Goal: Task Accomplishment & Management: Manage account settings

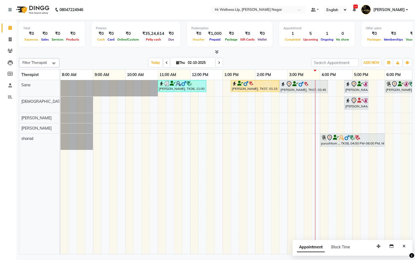
scroll to position [0, 70]
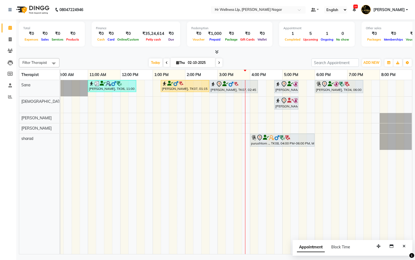
click at [8, 45] on li "Clients" at bounding box center [8, 51] width 16 height 12
click at [9, 48] on span at bounding box center [9, 51] width 9 height 6
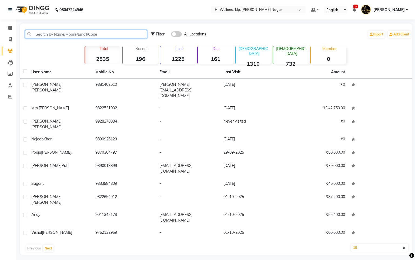
click at [114, 36] on input "text" at bounding box center [86, 34] width 122 height 8
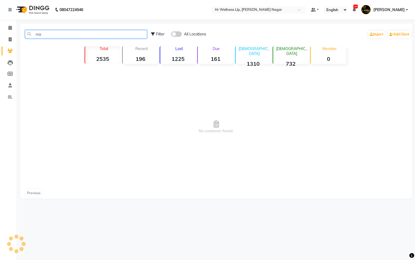
type input "m"
type input "M"
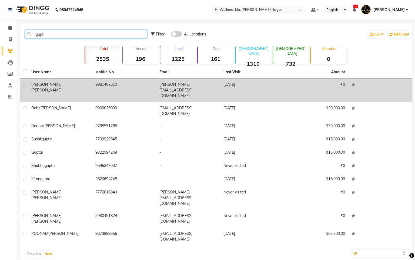
type input "gupt"
click at [119, 85] on td "9881462510" at bounding box center [124, 90] width 64 height 24
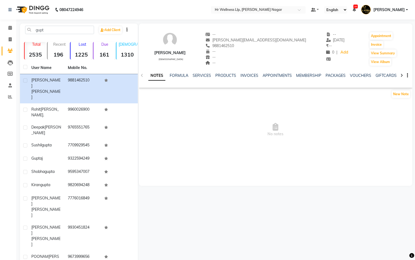
click at [358, 78] on div "VOUCHERS" at bounding box center [360, 76] width 21 height 6
click at [363, 75] on link "VOUCHERS" at bounding box center [360, 75] width 21 height 5
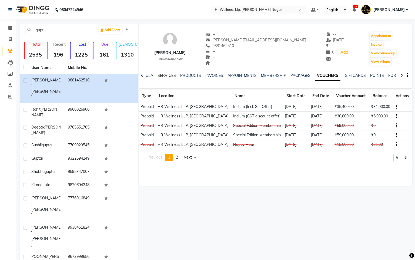
click at [163, 73] on link "SERVICES" at bounding box center [167, 75] width 18 height 5
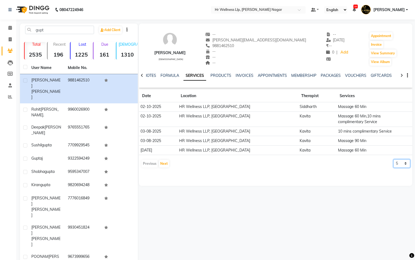
click at [401, 165] on select "5 10 50 100 500" at bounding box center [402, 163] width 17 height 8
select select "50"
click at [394, 160] on select "5 10 50 100 500" at bounding box center [402, 163] width 17 height 8
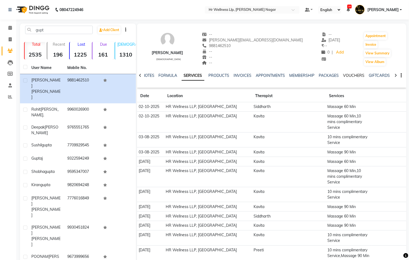
click at [358, 76] on link "VOUCHERS" at bounding box center [353, 75] width 21 height 5
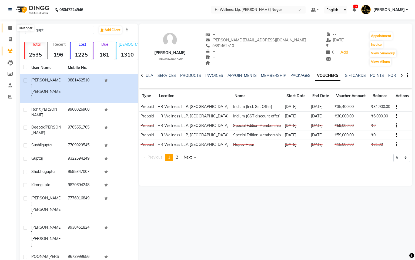
click at [9, 25] on span at bounding box center [9, 28] width 9 height 6
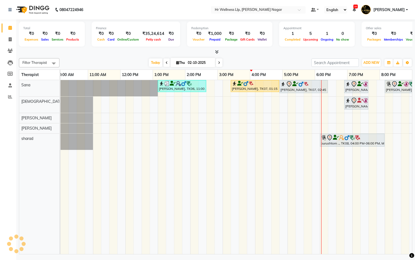
scroll to position [0, 70]
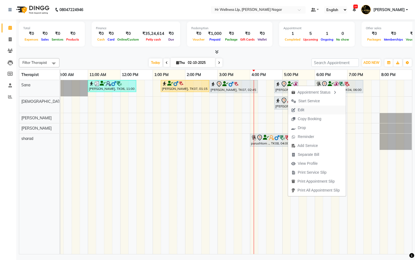
click at [301, 111] on span "Edit" at bounding box center [301, 110] width 6 height 6
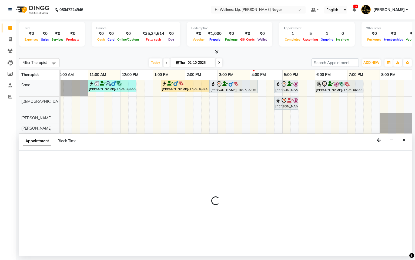
select select "1005"
select select "tentative"
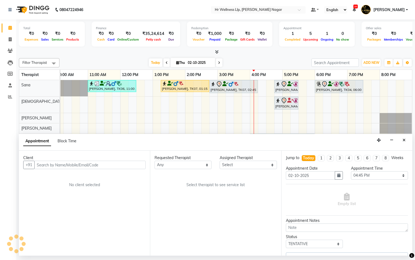
select select "19731"
select select "1867"
select select "1866"
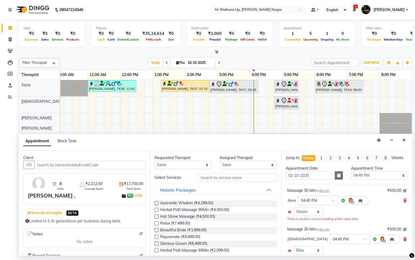
click at [337, 180] on button "button" at bounding box center [339, 175] width 8 height 8
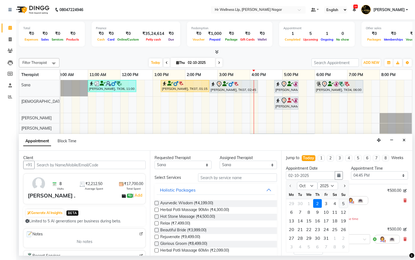
click at [343, 208] on div "5" at bounding box center [343, 203] width 9 height 9
type input "05-10-2025"
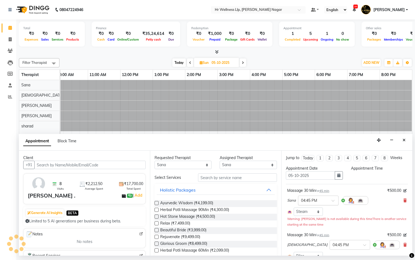
select select "1005"
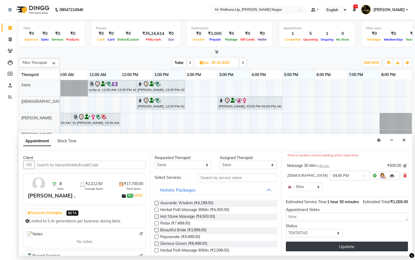
scroll to position [75, 0]
click at [349, 247] on button "Update" at bounding box center [347, 246] width 122 height 10
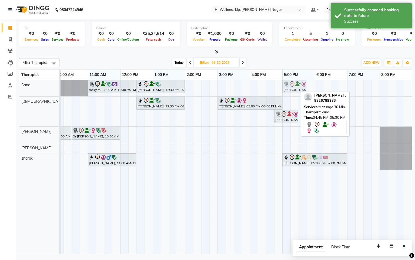
drag, startPoint x: 287, startPoint y: 90, endPoint x: 296, endPoint y: 93, distance: 9.1
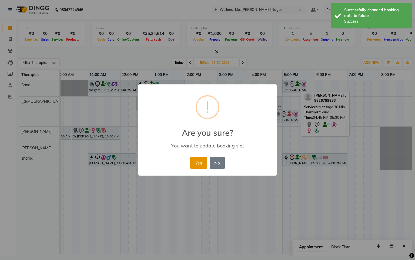
click at [198, 161] on button "Yes" at bounding box center [198, 163] width 16 height 12
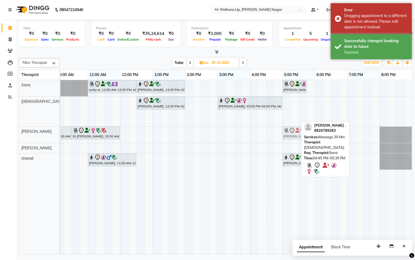
drag, startPoint x: 288, startPoint y: 116, endPoint x: 295, endPoint y: 129, distance: 14.5
click at [295, 129] on tbody "rocky m, 11:00 AM-12:30 PM, Massage 60 [PERSON_NAME], 12:30 PM-02:00 PM, Massag…" at bounding box center [202, 124] width 422 height 89
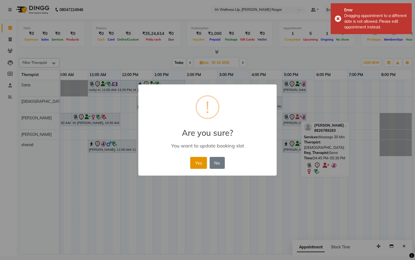
click at [197, 158] on button "Yes" at bounding box center [198, 163] width 16 height 12
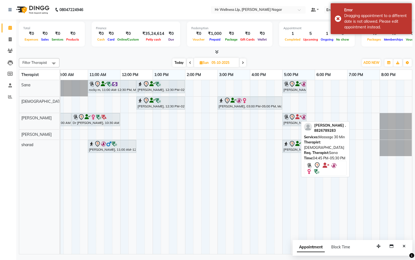
click at [173, 60] on span "Today" at bounding box center [180, 62] width 14 height 8
type input "02-10-2025"
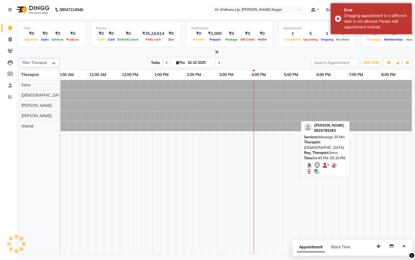
scroll to position [0, 70]
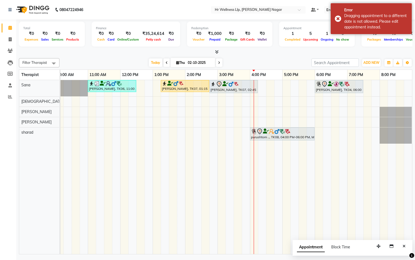
click at [253, 102] on div "[PERSON_NAME], TK06, 11:00 AM-12:30 PM, Massage 60 Min [PERSON_NAME], TK07, 01:…" at bounding box center [202, 167] width 422 height 174
select select "19732"
select select "tentative"
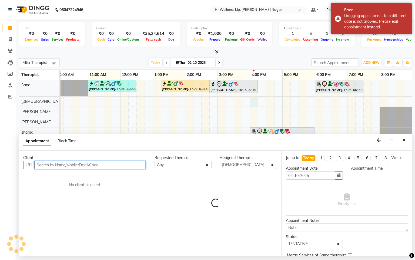
select select "960"
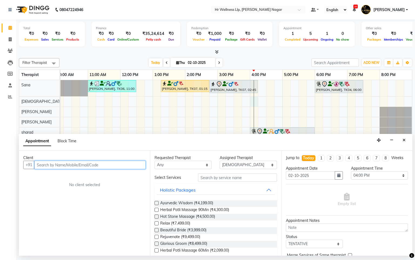
click at [128, 161] on input "text" at bounding box center [89, 165] width 111 height 8
type input "n"
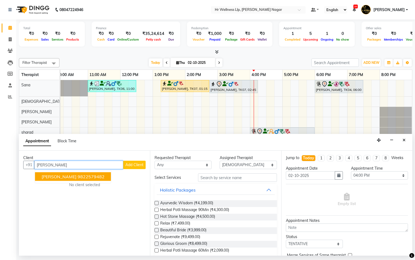
click at [82, 178] on ngb-highlight "9822579482" at bounding box center [91, 176] width 27 height 5
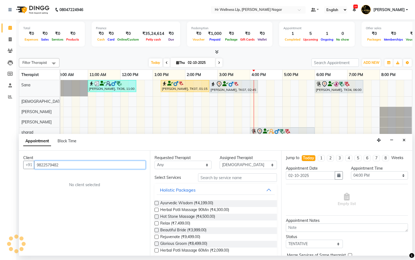
type input "9822579482"
click at [174, 166] on select "Any Krishna [PERSON_NAME] [PERSON_NAME] Sana [PERSON_NAME]" at bounding box center [183, 165] width 57 height 8
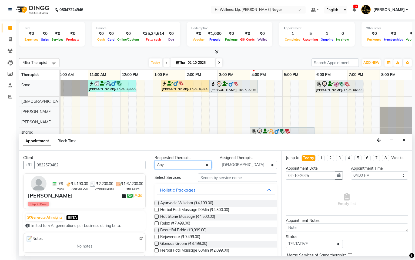
select select "19732"
click at [155, 161] on select "Any Krishna [PERSON_NAME] [PERSON_NAME] Sana [PERSON_NAME]" at bounding box center [183, 165] width 57 height 8
click at [227, 182] on input "text" at bounding box center [237, 177] width 79 height 8
type input "m"
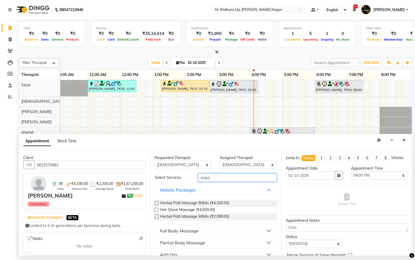
type input "mass"
click at [167, 229] on div "Full Body Massage" at bounding box center [179, 230] width 38 height 6
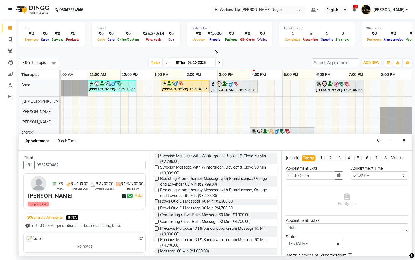
scroll to position [242, 0]
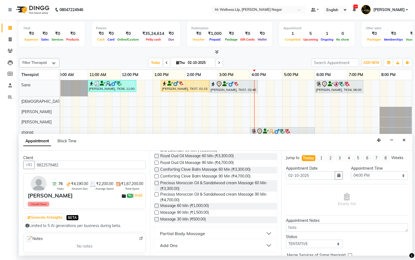
click at [155, 212] on label at bounding box center [157, 212] width 4 height 4
click at [155, 212] on input "checkbox" at bounding box center [157, 213] width 4 height 4
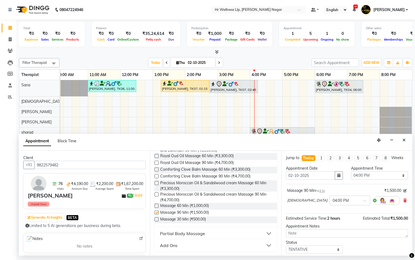
checkbox input "false"
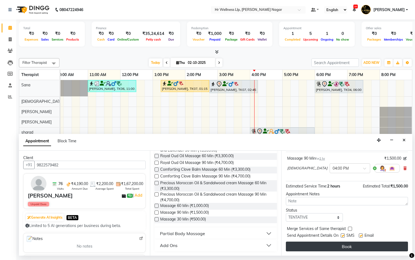
click at [340, 247] on button "Book" at bounding box center [347, 246] width 122 height 10
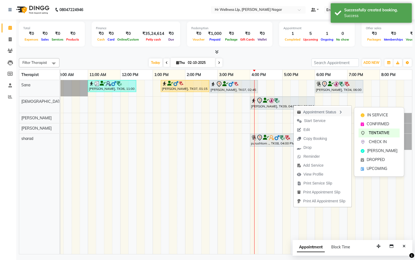
click at [309, 115] on div "Appointment Status" at bounding box center [323, 111] width 58 height 9
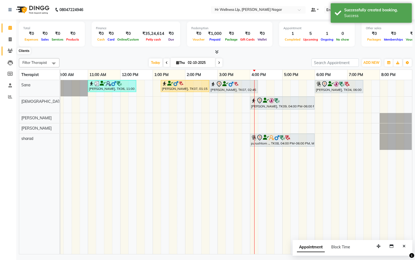
click at [11, 53] on span at bounding box center [9, 51] width 9 height 6
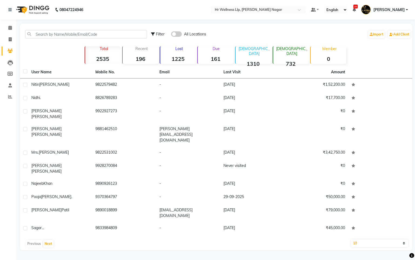
click at [176, 36] on span at bounding box center [176, 33] width 11 height 5
click at [171, 35] on input "checkbox" at bounding box center [171, 35] width 0 height 0
click at [154, 38] on div "Filter All Locations Import Add Client" at bounding box center [281, 34] width 260 height 17
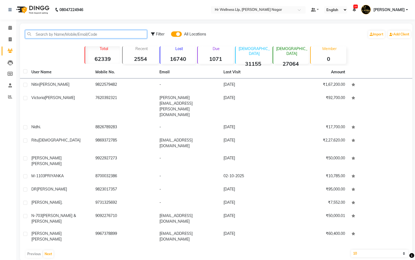
click at [144, 34] on input "text" at bounding box center [86, 34] width 122 height 8
type input "p"
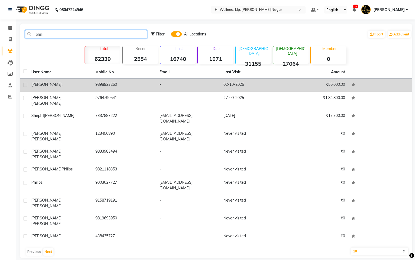
type input "phili"
click at [64, 88] on td "[PERSON_NAME] ." at bounding box center [60, 84] width 64 height 13
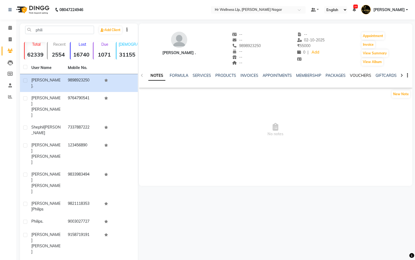
click at [359, 77] on link "VOUCHERS" at bounding box center [360, 75] width 21 height 5
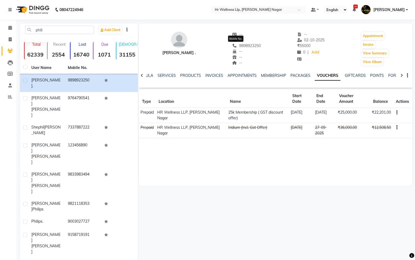
click at [242, 45] on span "9898923250" at bounding box center [246, 45] width 29 height 5
copy span "9898923250"
click at [8, 31] on link "Calendar" at bounding box center [8, 28] width 13 height 9
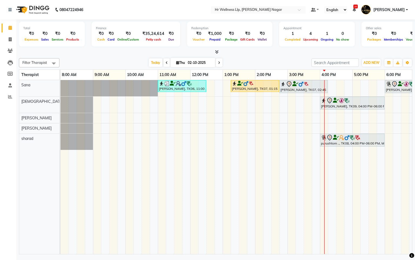
scroll to position [0, 70]
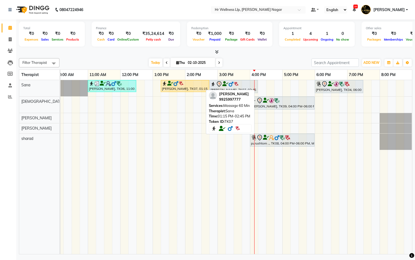
click at [174, 88] on div "[PERSON_NAME], TK07, 01:15 PM-02:45 PM, Massage 60 Min" at bounding box center [184, 86] width 47 height 10
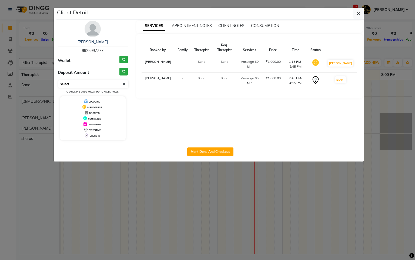
click at [76, 84] on select "Select IN SERVICE CONFIRMED TENTATIVE CHECK IN MARK DONE DROPPED UPCOMING" at bounding box center [93, 84] width 70 height 8
select select "7"
click at [58, 81] on select "Select IN SERVICE CONFIRMED TENTATIVE CHECK IN MARK DONE DROPPED UPCOMING" at bounding box center [93, 84] width 70 height 8
drag, startPoint x: 68, startPoint y: 175, endPoint x: 65, endPoint y: 168, distance: 7.6
click at [68, 175] on ngb-modal-window "Client Detail [PERSON_NAME] 9925997777 Wallet ₹0 Deposit Amount ₹0 Select IN SE…" at bounding box center [207, 130] width 415 height 260
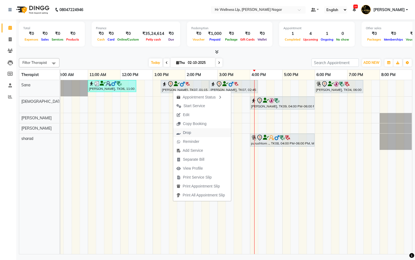
click at [188, 133] on span "Drop" at bounding box center [187, 133] width 8 height 6
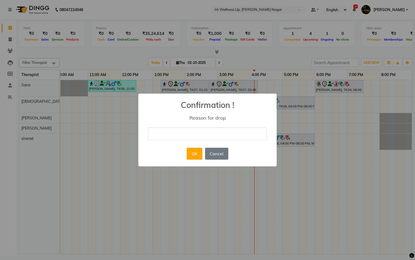
click at [170, 132] on input "text" at bounding box center [207, 133] width 119 height 13
type input "Guest will book next week"
click at [184, 150] on div "× Confirmation ! Reason for drop Guest will book next week OK No Cancel" at bounding box center [207, 130] width 138 height 73
click at [190, 151] on button "OK" at bounding box center [194, 154] width 15 height 12
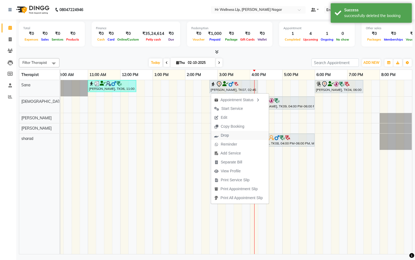
click at [223, 137] on span "Drop" at bounding box center [225, 135] width 8 height 6
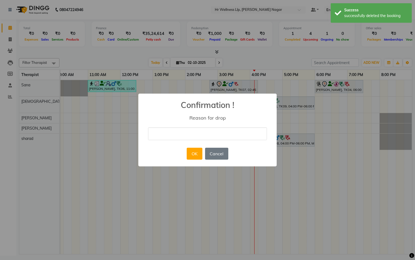
click at [176, 134] on input "text" at bounding box center [207, 133] width 119 height 13
type input "Guest will book next week"
click at [191, 148] on button "OK" at bounding box center [194, 154] width 15 height 12
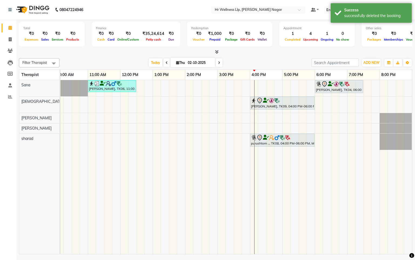
click at [181, 86] on div "[PERSON_NAME], TK06, 11:00 AM-12:30 PM, Massage 60 Min [PERSON_NAME], TK04, 06:…" at bounding box center [202, 167] width 422 height 174
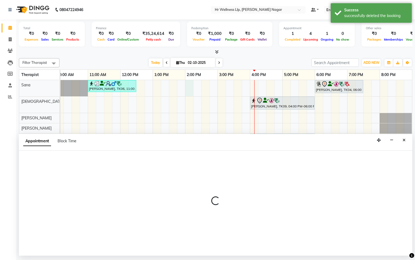
select select "19731"
select select "840"
select select "tentative"
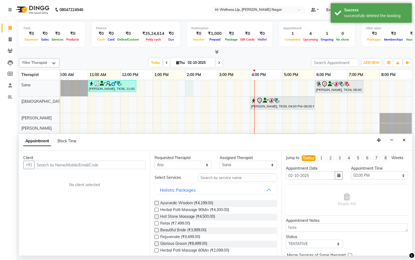
drag, startPoint x: 124, startPoint y: 158, endPoint x: 120, endPoint y: 165, distance: 7.7
click at [122, 164] on div "Client +91 No client selected" at bounding box center [84, 203] width 131 height 105
drag, startPoint x: 120, startPoint y: 165, endPoint x: 122, endPoint y: 163, distance: 2.9
click at [121, 165] on input "text" at bounding box center [89, 165] width 111 height 8
paste input "9898923250"
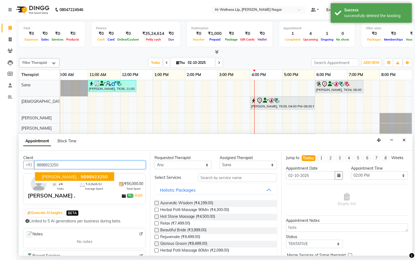
click at [83, 177] on span "9898923250" at bounding box center [94, 176] width 27 height 5
type input "9898923250"
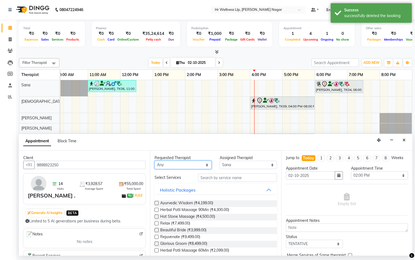
click at [159, 164] on select "Any Krishna [PERSON_NAME] [PERSON_NAME] Sana [PERSON_NAME]" at bounding box center [183, 165] width 57 height 8
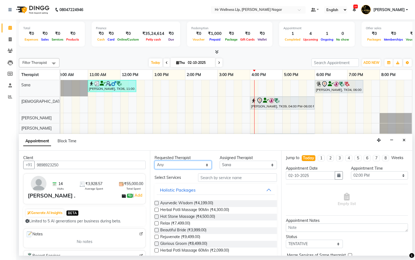
select select "19731"
click at [155, 161] on select "Any Krishna [PERSON_NAME] [PERSON_NAME] Sana [PERSON_NAME]" at bounding box center [183, 165] width 57 height 8
drag, startPoint x: 222, startPoint y: 180, endPoint x: 224, endPoint y: 177, distance: 3.8
click at [224, 177] on input "text" at bounding box center [237, 177] width 79 height 8
type input "m"
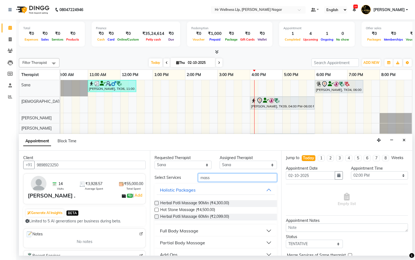
type input "mass"
click at [178, 224] on div "Herbal Potli Massage 90Min (₹4,300.00) Hot Stone Massage (₹4,500.00) Herbal Pot…" at bounding box center [216, 210] width 122 height 29
click at [181, 230] on div "Full Body Massage" at bounding box center [179, 230] width 38 height 6
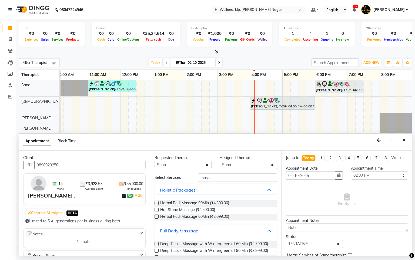
scroll to position [242, 0]
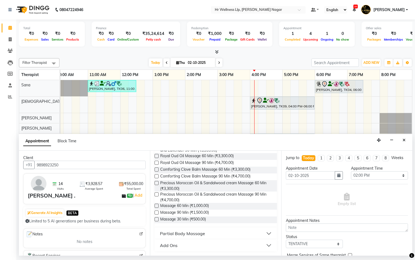
click at [157, 205] on label at bounding box center [157, 206] width 4 height 4
click at [157, 205] on input "checkbox" at bounding box center [157, 206] width 4 height 4
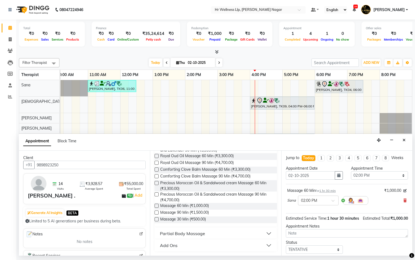
click at [157, 206] on label at bounding box center [157, 206] width 4 height 4
click at [157, 206] on input "checkbox" at bounding box center [157, 206] width 4 height 4
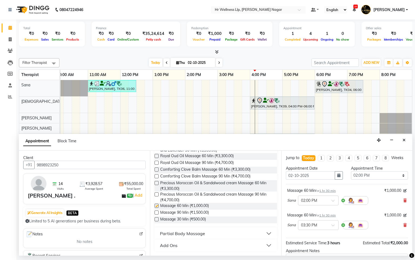
checkbox input "false"
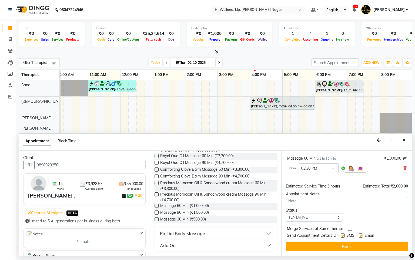
scroll to position [0, 0]
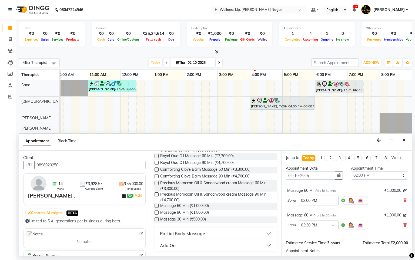
click at [317, 203] on input "text" at bounding box center [313, 200] width 24 height 6
click at [312, 232] on div "01:30 PM" at bounding box center [319, 227] width 40 height 10
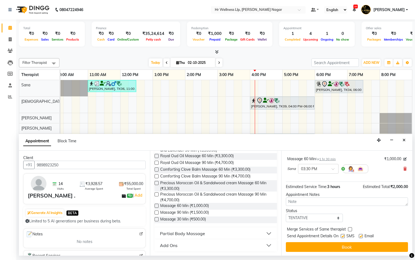
scroll to position [62, 0]
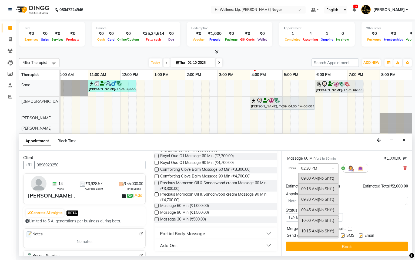
click at [317, 170] on input "text" at bounding box center [313, 168] width 24 height 6
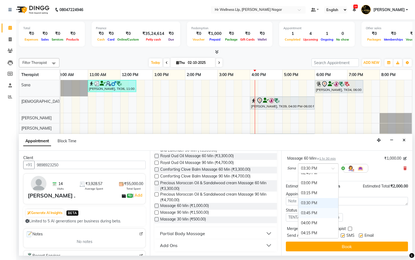
scroll to position [231, 0]
click at [315, 200] on div "03:00 PM" at bounding box center [319, 195] width 40 height 10
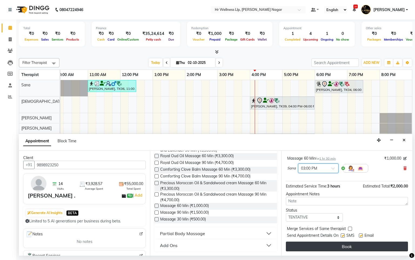
click at [343, 246] on button "Book" at bounding box center [347, 246] width 122 height 10
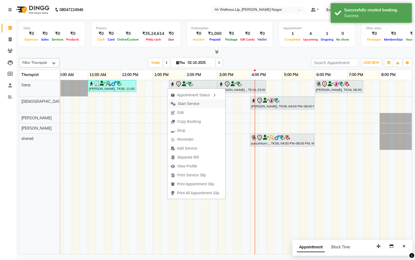
click at [189, 102] on span "Start Service" at bounding box center [189, 104] width 22 height 6
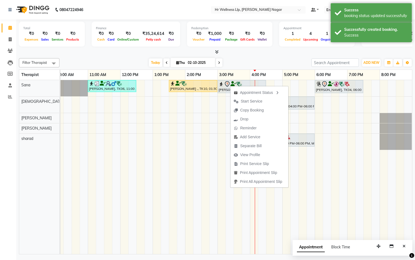
drag, startPoint x: 247, startPoint y: 100, endPoint x: 193, endPoint y: 110, distance: 55.2
click at [247, 100] on span "Start Service" at bounding box center [252, 101] width 22 height 6
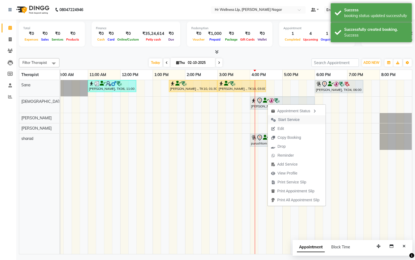
click at [285, 120] on span "Start Service" at bounding box center [289, 120] width 22 height 6
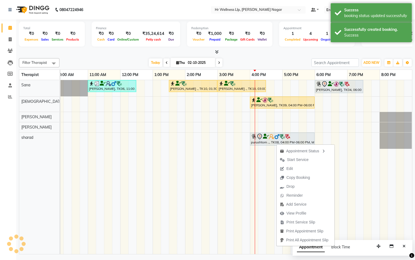
click at [299, 161] on span "Start Service" at bounding box center [298, 160] width 22 height 6
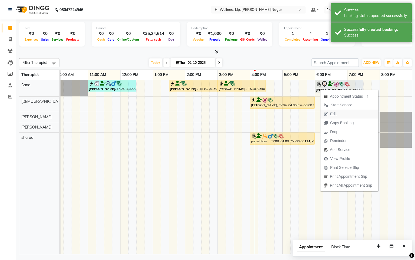
click at [335, 112] on span "Edit" at bounding box center [333, 114] width 6 height 6
select select "tentative"
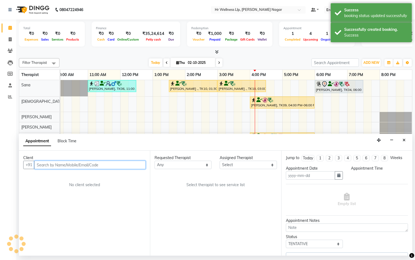
type input "02-10-2025"
select select "1080"
select select "19731"
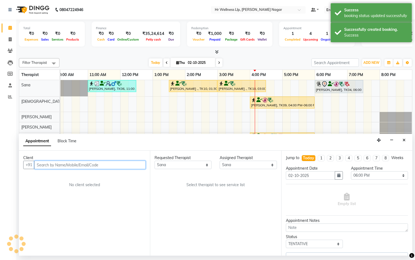
select select "1341"
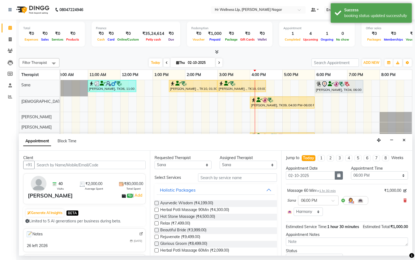
click at [339, 180] on button "button" at bounding box center [339, 175] width 8 height 8
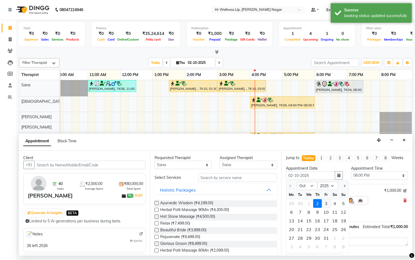
click at [328, 208] on div "3" at bounding box center [326, 203] width 9 height 9
type input "03-10-2025"
select select "1080"
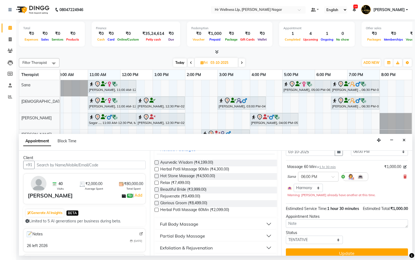
scroll to position [42, 0]
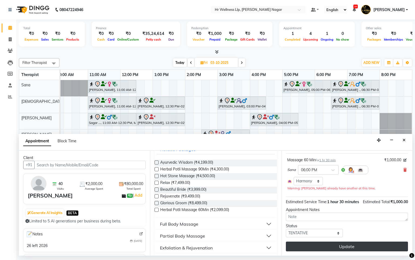
click at [340, 244] on button "Update" at bounding box center [347, 246] width 122 height 10
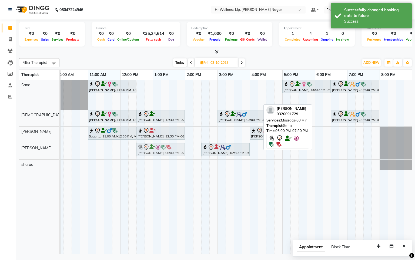
drag, startPoint x: 333, startPoint y: 99, endPoint x: 260, endPoint y: 151, distance: 90.4
click at [222, 159] on div "[PERSON_NAME], 11:00 AM-12:30 PM, Massage 60 [PERSON_NAME], 05:00 PM-06:30 PM, …" at bounding box center [202, 167] width 422 height 174
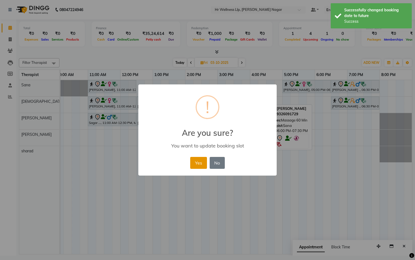
click at [192, 165] on button "Yes" at bounding box center [198, 163] width 16 height 12
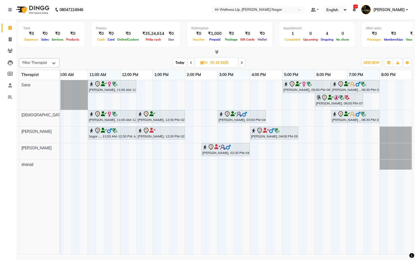
click at [175, 61] on span "Today" at bounding box center [180, 62] width 14 height 8
type input "02-10-2025"
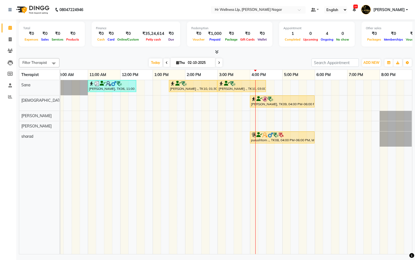
scroll to position [0, 76]
click at [177, 64] on icon at bounding box center [177, 63] width 3 height 4
select select "10"
select select "2025"
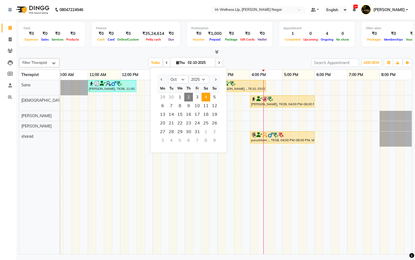
click at [207, 100] on span "4" at bounding box center [206, 97] width 9 height 9
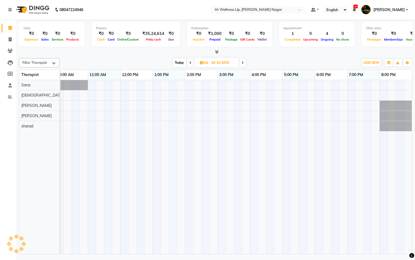
scroll to position [0, 70]
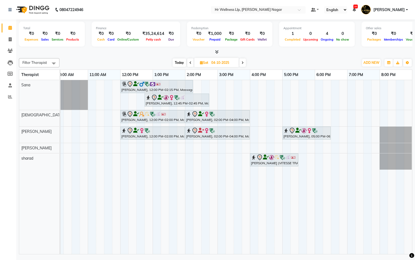
click at [176, 62] on span "Today" at bounding box center [180, 62] width 14 height 8
type input "02-10-2025"
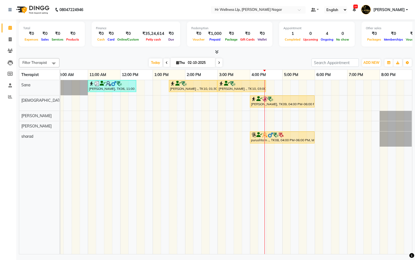
click at [176, 62] on icon at bounding box center [177, 63] width 3 height 4
select select "10"
select select "2025"
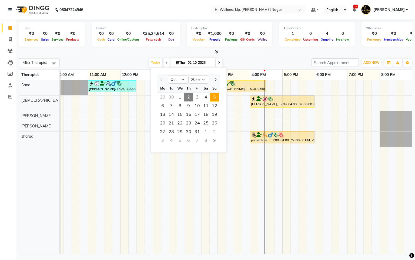
click at [217, 97] on span "5" at bounding box center [214, 97] width 9 height 9
type input "05-10-2025"
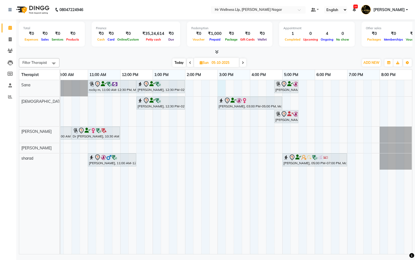
click at [219, 85] on div "rocky m, 11:00 AM-12:30 PM, Massage 60 Min Pradeep Singh, 12:30 PM-02:00 PM, Ma…" at bounding box center [202, 167] width 422 height 174
select select "19731"
select select "tentative"
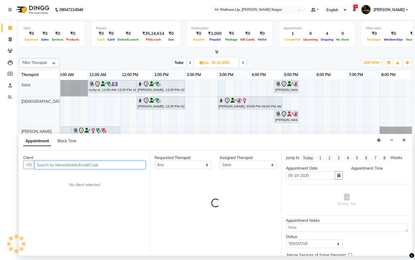
select select "900"
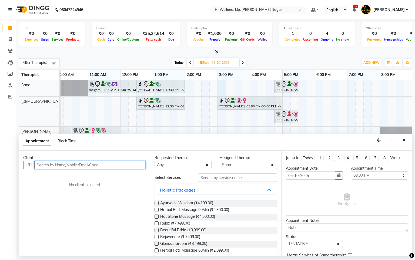
click at [107, 164] on input "text" at bounding box center [89, 165] width 111 height 8
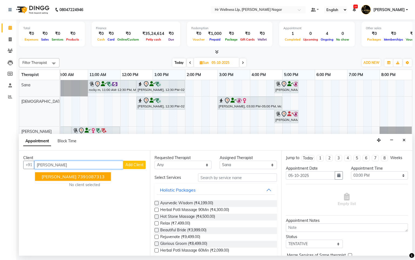
click at [89, 182] on ngb-typeahead-window "ingrid cardoz 7391087313" at bounding box center [73, 177] width 77 height 14
click at [91, 177] on ngb-highlight "7391087313" at bounding box center [91, 176] width 27 height 5
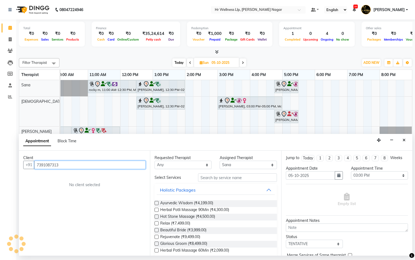
type input "7391087313"
click at [173, 163] on select "Any Krishna [PERSON_NAME] [PERSON_NAME] Sana [PERSON_NAME]" at bounding box center [183, 165] width 57 height 8
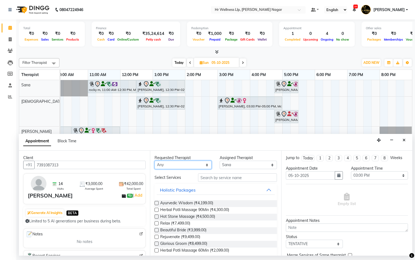
select select "19731"
click at [155, 161] on select "Any Krishna [PERSON_NAME] [PERSON_NAME] Sana [PERSON_NAME]" at bounding box center [183, 165] width 57 height 8
click at [215, 176] on input "text" at bounding box center [237, 177] width 79 height 8
type input "n"
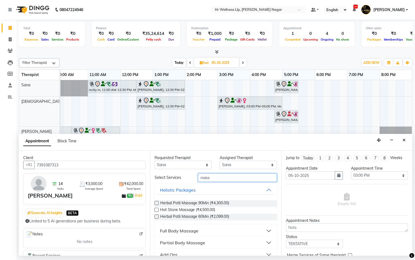
type input "mass"
click at [169, 223] on div "Herbal Potli Massage 90Min (₹4,300.00) Hot Stone Massage (₹4,500.00) Herbal Pot…" at bounding box center [216, 210] width 122 height 29
click at [175, 230] on div "Full Body Massage" at bounding box center [179, 230] width 38 height 6
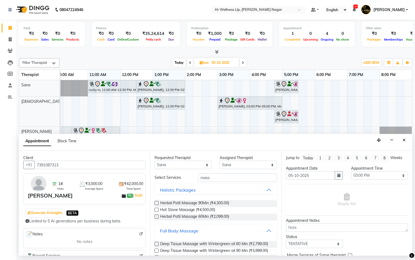
scroll to position [242, 0]
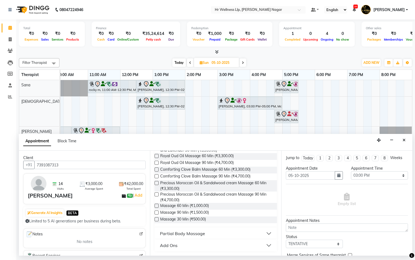
click at [157, 207] on label at bounding box center [157, 206] width 4 height 4
click at [157, 207] on input "checkbox" at bounding box center [157, 206] width 4 height 4
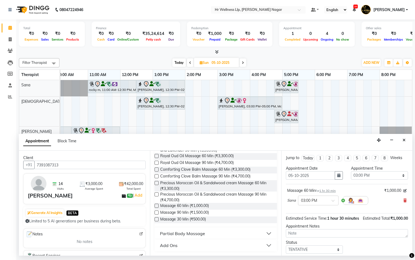
click at [155, 205] on label at bounding box center [157, 206] width 4 height 4
click at [155, 205] on input "checkbox" at bounding box center [157, 206] width 4 height 4
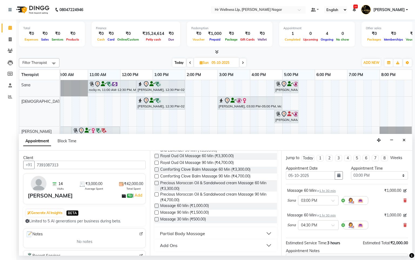
click at [157, 206] on label at bounding box center [157, 206] width 4 height 4
click at [157, 206] on input "checkbox" at bounding box center [157, 206] width 4 height 4
checkbox input "false"
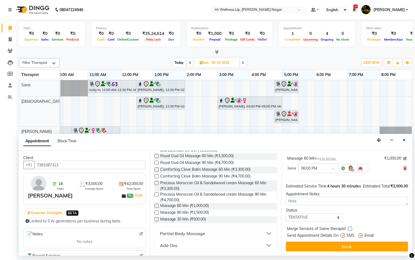
scroll to position [93, 0]
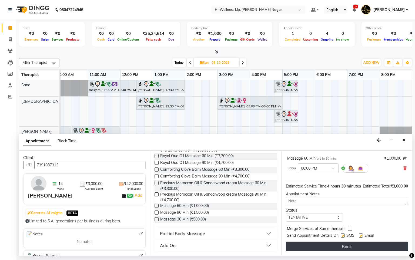
click at [317, 245] on button "Book" at bounding box center [347, 246] width 122 height 10
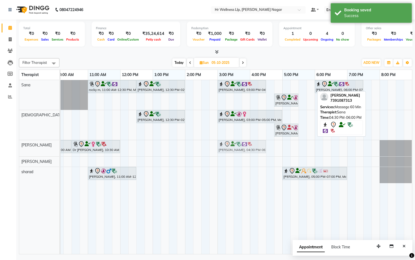
drag, startPoint x: 302, startPoint y: 88, endPoint x: 248, endPoint y: 148, distance: 80.0
click at [253, 151] on tbody "rocky m, 11:00 AM-12:30 PM, Massage 60 Min Pradeep Singh, 12:30 PM-02:00 PM, Ma…" at bounding box center [202, 131] width 422 height 103
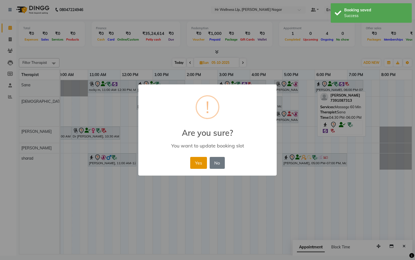
click at [198, 163] on button "Yes" at bounding box center [198, 163] width 16 height 12
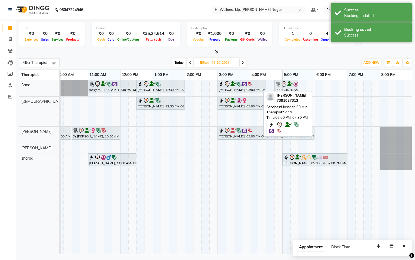
drag, startPoint x: 331, startPoint y: 83, endPoint x: 283, endPoint y: 135, distance: 71.0
click at [283, 135] on div "Filter Therapist Select All Krishna lucy Sakshi Shinde Sana sharad Today Sun 05…" at bounding box center [216, 155] width 394 height 198
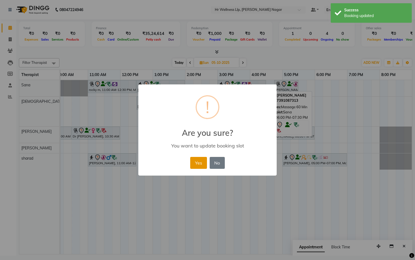
click at [200, 159] on button "Yes" at bounding box center [198, 163] width 16 height 12
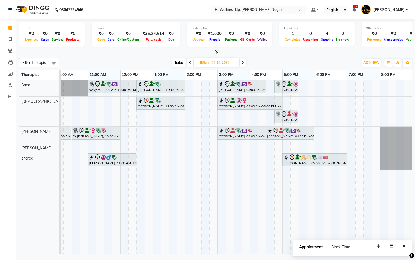
click at [178, 61] on span "Today" at bounding box center [180, 62] width 14 height 8
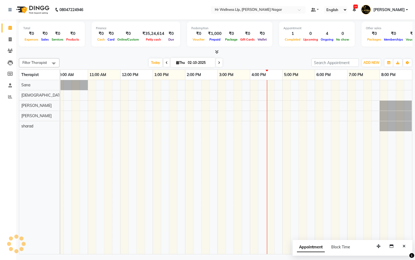
scroll to position [0, 70]
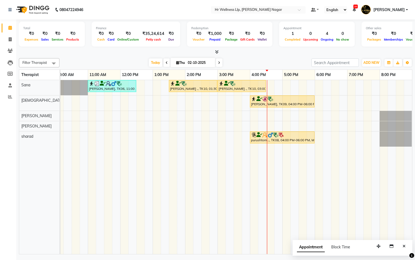
click at [216, 64] on span at bounding box center [219, 62] width 6 height 8
type input "03-10-2025"
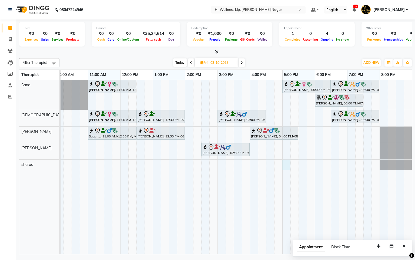
click at [286, 164] on div "Neena mittal, 11:00 AM-12:30 PM, Massage 60 Min Sangita Nanwani., 05:00 PM-06:3…" at bounding box center [202, 167] width 422 height 174
select select "86679"
select select "1020"
select select "tentative"
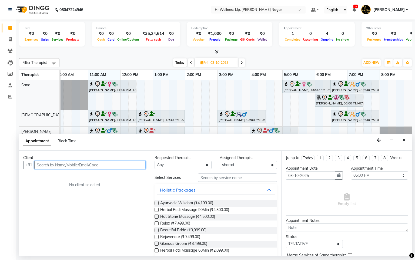
click at [99, 167] on input "text" at bounding box center [89, 165] width 111 height 8
type input "d"
click at [97, 160] on div "Client" at bounding box center [84, 158] width 122 height 6
click at [94, 166] on input "text" at bounding box center [89, 165] width 111 height 8
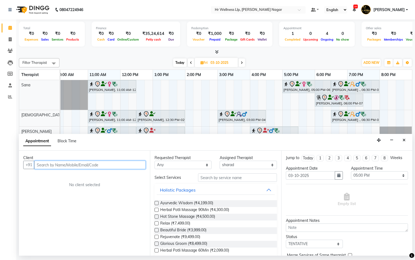
paste input "90110 66368"
click at [51, 165] on input "90110 66368" at bounding box center [78, 165] width 89 height 8
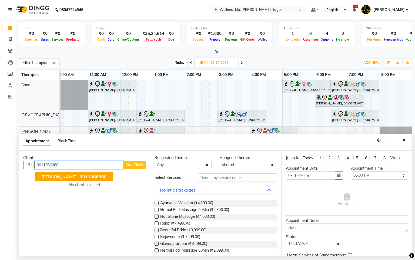
click at [88, 179] on button "Dhiraj . 9011066368" at bounding box center [74, 176] width 78 height 9
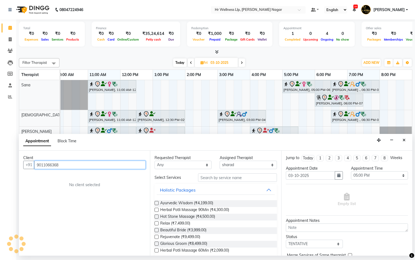
type input "9011066368"
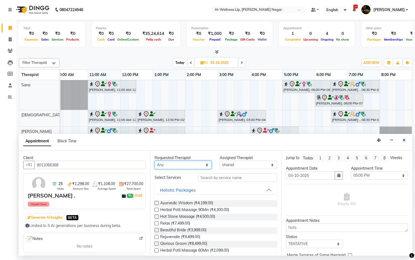
click at [170, 165] on select "Any Krishna [PERSON_NAME] [PERSON_NAME] Sana [PERSON_NAME]" at bounding box center [183, 165] width 57 height 8
select select "86679"
click at [155, 161] on select "Any Krishna [PERSON_NAME] [PERSON_NAME] Sana [PERSON_NAME]" at bounding box center [183, 165] width 57 height 8
click at [222, 174] on input "text" at bounding box center [237, 177] width 79 height 8
type input "m"
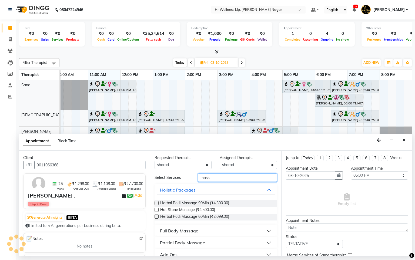
type input "mass"
click at [174, 227] on div "Full Body Massage" at bounding box center [179, 230] width 38 height 6
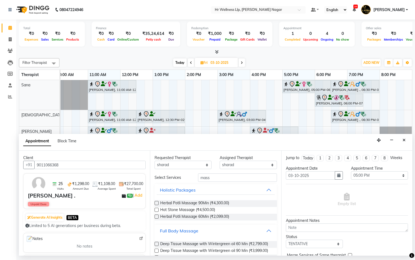
scroll to position [242, 0]
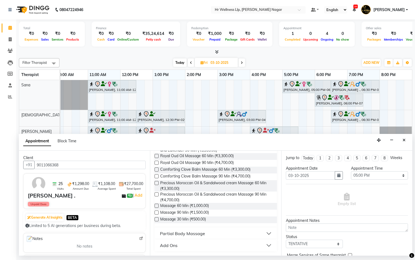
click at [157, 206] on label at bounding box center [157, 206] width 4 height 4
click at [157, 206] on input "checkbox" at bounding box center [157, 206] width 4 height 4
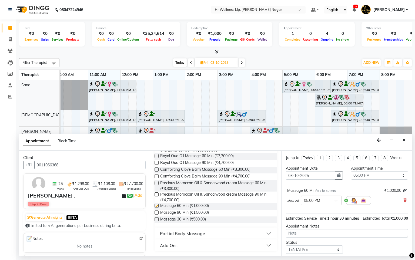
checkbox input "false"
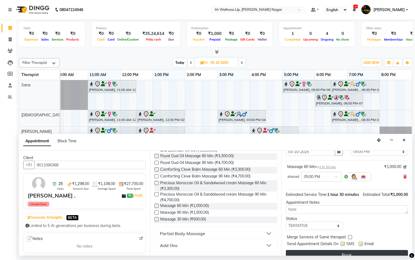
scroll to position [44, 0]
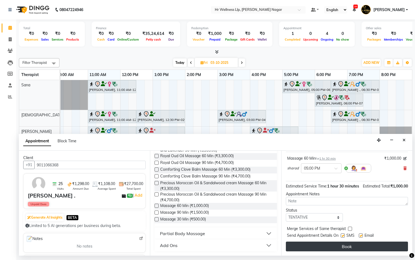
click at [335, 248] on button "Book" at bounding box center [347, 246] width 122 height 10
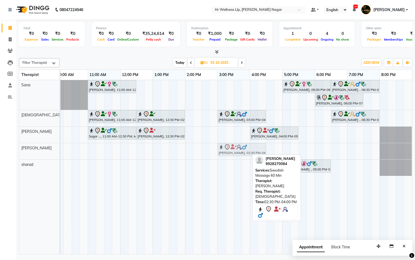
drag, startPoint x: 223, startPoint y: 152, endPoint x: 238, endPoint y: 153, distance: 15.2
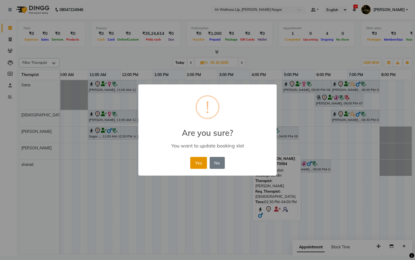
click at [194, 165] on button "Yes" at bounding box center [198, 163] width 16 height 12
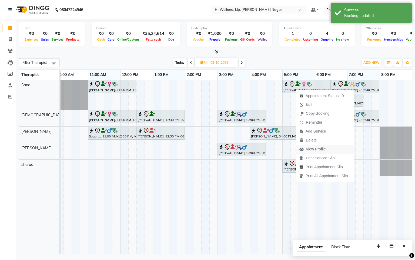
click at [318, 150] on span "View Profile" at bounding box center [316, 149] width 20 height 6
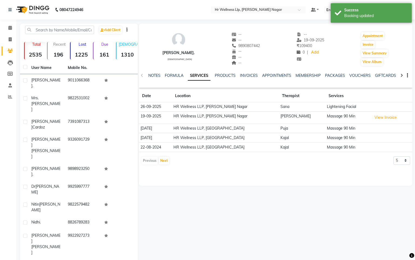
click at [360, 73] on div "VOUCHERS" at bounding box center [360, 76] width 21 height 6
drag, startPoint x: 357, startPoint y: 75, endPoint x: 352, endPoint y: 77, distance: 5.3
click at [357, 75] on link "VOUCHERS" at bounding box center [360, 75] width 21 height 5
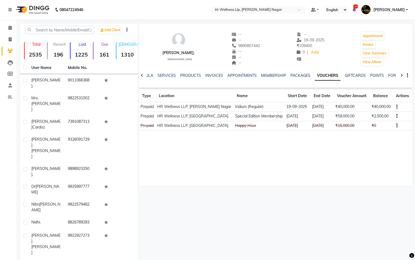
click at [3, 23] on li "Calendar" at bounding box center [8, 28] width 16 height 12
click at [6, 25] on span at bounding box center [9, 28] width 9 height 6
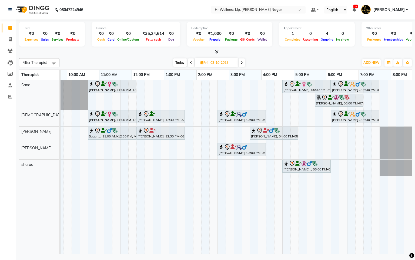
scroll to position [0, 70]
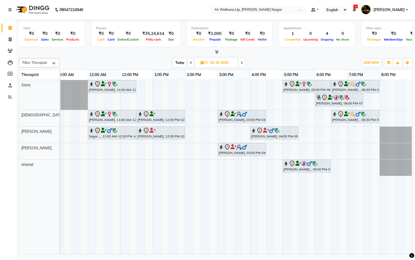
click at [175, 62] on span "Today" at bounding box center [180, 62] width 14 height 8
type input "02-10-2025"
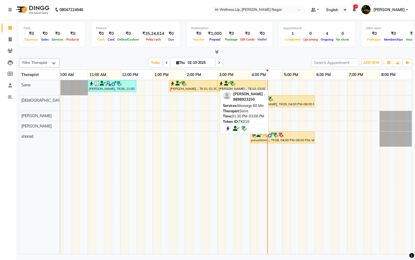
click at [177, 91] on div "[PERSON_NAME] ., TK10, 01:30 PM-03:00 PM, Massage 60 Min" at bounding box center [193, 86] width 47 height 10
select select "1"
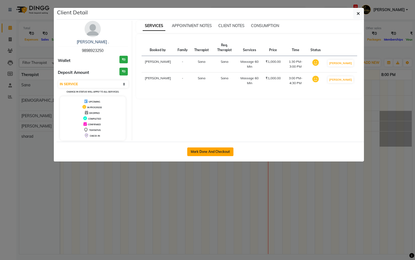
click at [191, 156] on button "Mark Done And Checkout" at bounding box center [210, 151] width 46 height 9
select select "service"
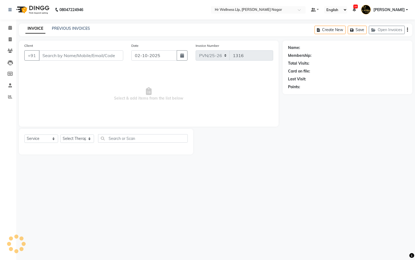
type input "9898923250"
select select "19731"
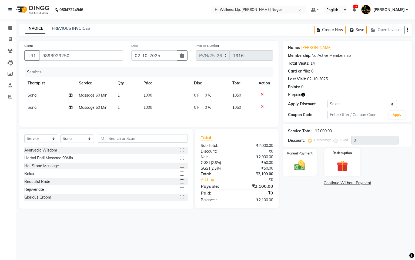
click at [354, 168] on div "Redemption" at bounding box center [343, 162] width 36 height 28
click at [342, 183] on span "Prepaid 1" at bounding box center [349, 184] width 18 height 6
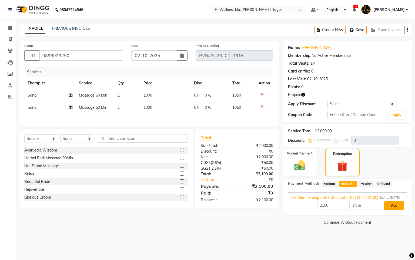
drag, startPoint x: 388, startPoint y: 209, endPoint x: 383, endPoint y: 207, distance: 5.3
click at [388, 209] on button "Add" at bounding box center [394, 205] width 20 height 9
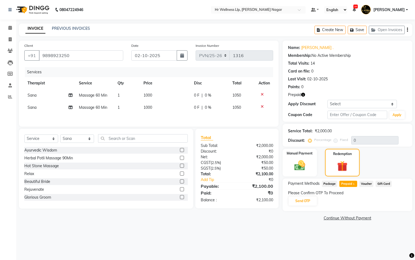
click at [311, 205] on div "Please Confirm OTP To Proceed Send OTP" at bounding box center [347, 198] width 119 height 16
click at [311, 200] on button "Send OTP" at bounding box center [303, 200] width 28 height 9
click at [311, 200] on div "Please Confirm OTP To Proceed Send OTP" at bounding box center [347, 198] width 119 height 16
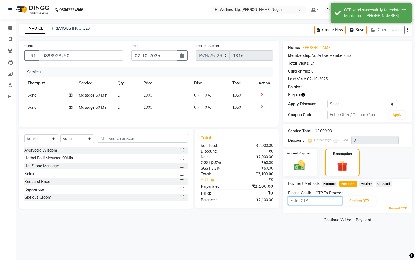
click at [312, 198] on input "text" at bounding box center [315, 200] width 54 height 8
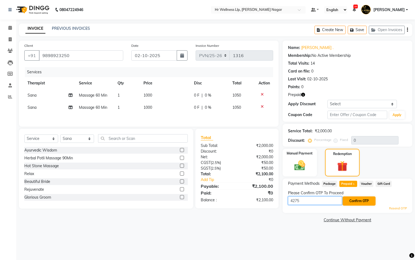
type input "4275"
click at [365, 199] on button "Confirm OTP" at bounding box center [359, 200] width 33 height 9
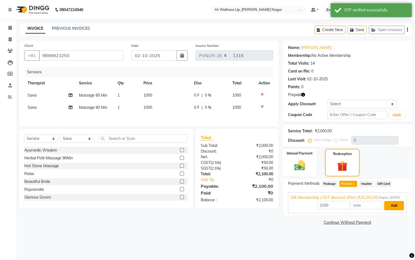
click at [400, 210] on button "Add" at bounding box center [394, 205] width 20 height 9
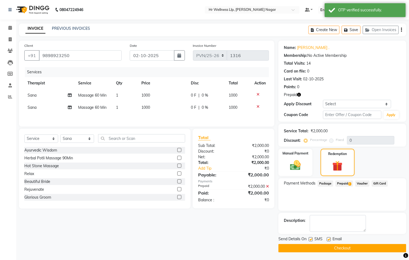
click at [312, 238] on label at bounding box center [311, 239] width 4 height 4
click at [312, 238] on input "checkbox" at bounding box center [311, 240] width 4 height 4
checkbox input "false"
click at [330, 240] on label at bounding box center [329, 239] width 4 height 4
click at [330, 240] on input "checkbox" at bounding box center [329, 240] width 4 height 4
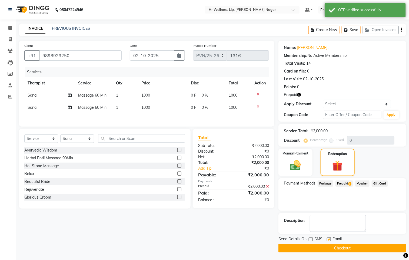
checkbox input "false"
click at [322, 247] on button "Checkout" at bounding box center [343, 248] width 128 height 8
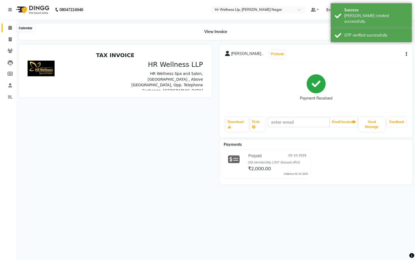
click at [12, 28] on span at bounding box center [9, 28] width 9 height 6
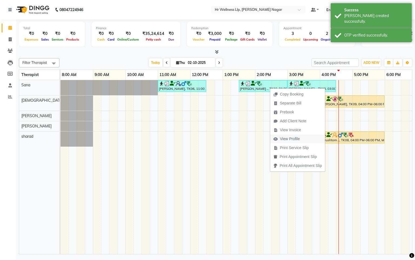
click at [296, 138] on span "View Profile" at bounding box center [290, 139] width 20 height 6
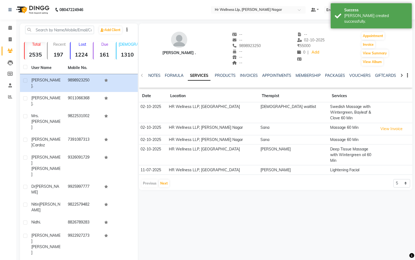
click at [195, 76] on link "SERVICES" at bounding box center [199, 76] width 23 height 10
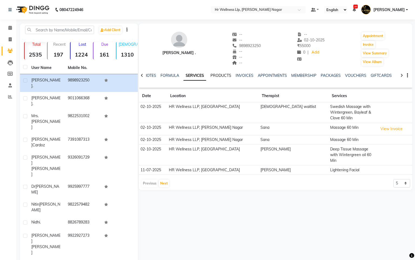
click at [216, 75] on link "PRODUCTS" at bounding box center [221, 75] width 21 height 5
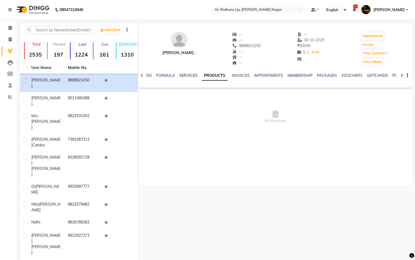
click at [184, 75] on link "SERVICES" at bounding box center [188, 75] width 18 height 5
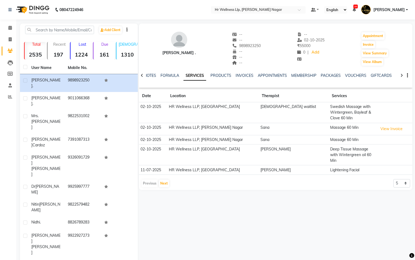
click at [201, 74] on link "SERVICES" at bounding box center [195, 76] width 23 height 10
click at [246, 47] on span "9898923250" at bounding box center [246, 45] width 29 height 5
copy span "9898923250"
click at [12, 27] on span at bounding box center [9, 28] width 9 height 6
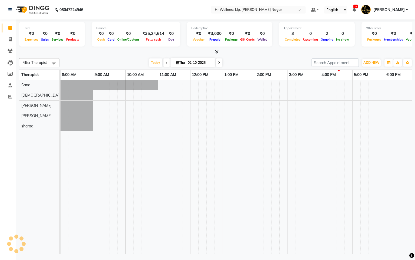
scroll to position [0, 70]
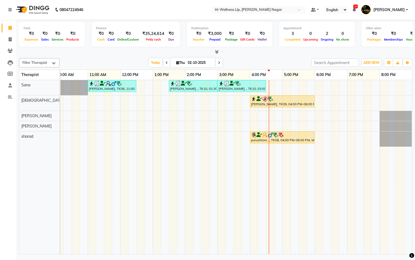
click at [221, 64] on span at bounding box center [219, 62] width 6 height 8
type input "03-10-2025"
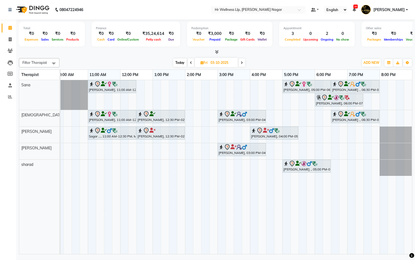
click at [188, 89] on div "Neena mittal, 11:00 AM-12:30 PM, Massage 60 Min Sangita Nanwani., 05:00 PM-06:3…" at bounding box center [202, 167] width 422 height 174
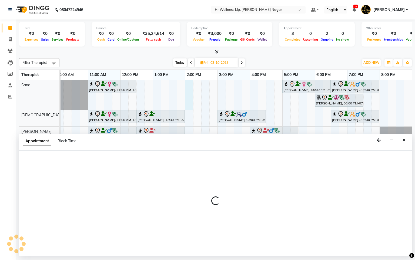
select select "19731"
select select "840"
select select "tentative"
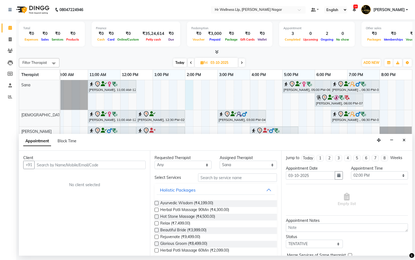
click at [89, 169] on input "text" at bounding box center [89, 165] width 111 height 8
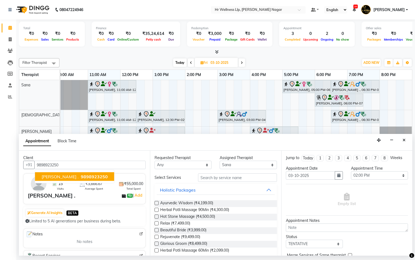
click at [81, 180] on button "Philip . 9898923250" at bounding box center [74, 176] width 79 height 9
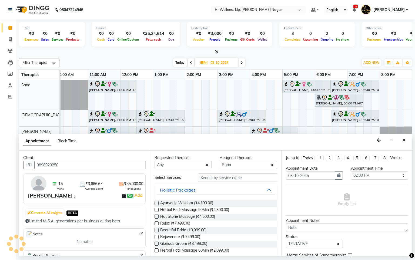
type input "9898923250"
click at [168, 165] on select "Any Krishna [PERSON_NAME] [PERSON_NAME] Sana [PERSON_NAME]" at bounding box center [183, 165] width 57 height 8
select select "19731"
click at [155, 161] on select "Any Krishna [PERSON_NAME] [PERSON_NAME] Sana [PERSON_NAME]" at bounding box center [183, 165] width 57 height 8
click at [214, 181] on input "text" at bounding box center [237, 177] width 79 height 8
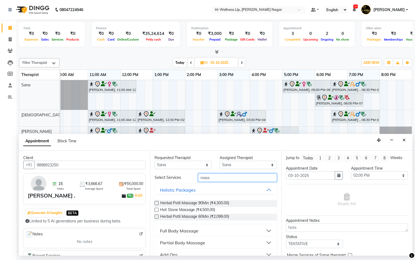
type input "mass"
click at [171, 230] on div "Full Body Massage" at bounding box center [179, 230] width 38 height 6
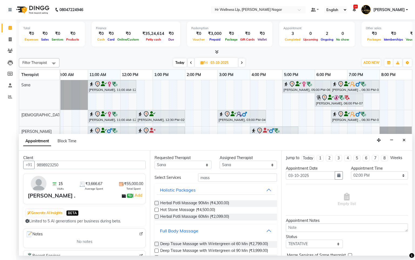
scroll to position [242, 0]
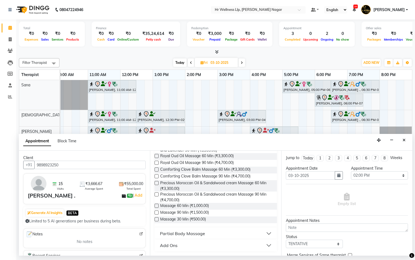
click at [156, 204] on label at bounding box center [157, 206] width 4 height 4
click at [156, 204] on input "checkbox" at bounding box center [157, 206] width 4 height 4
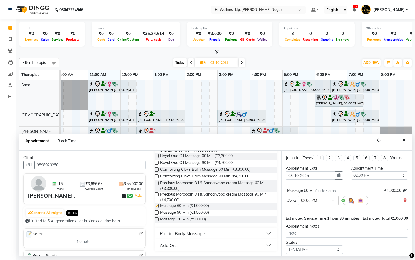
checkbox input "false"
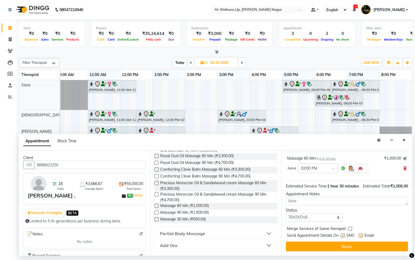
scroll to position [41, 0]
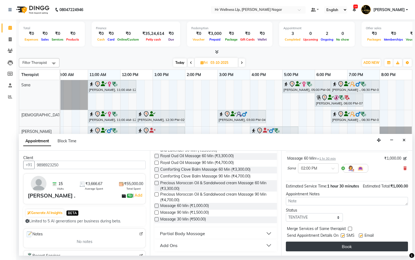
click at [302, 249] on button "Book" at bounding box center [347, 246] width 122 height 10
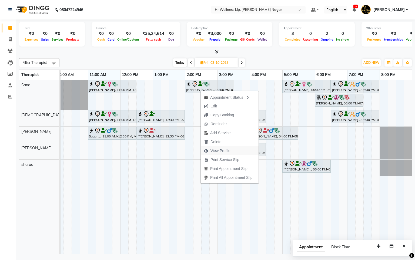
click at [217, 150] on span "View Profile" at bounding box center [221, 151] width 20 height 6
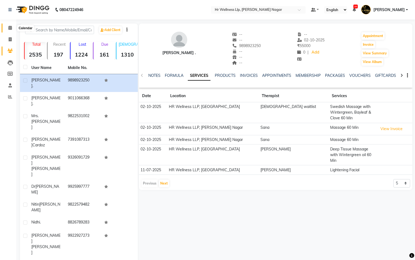
click at [6, 27] on span at bounding box center [9, 28] width 9 height 6
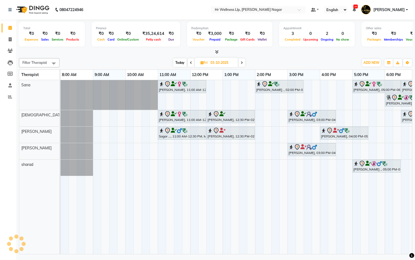
scroll to position [0, 70]
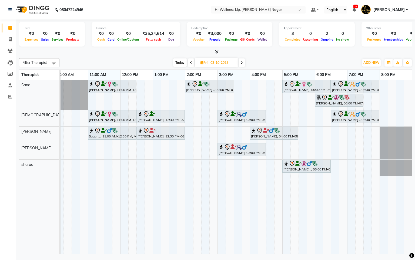
click at [174, 64] on span "Today" at bounding box center [180, 62] width 14 height 8
type input "02-10-2025"
